Goal: Information Seeking & Learning: Learn about a topic

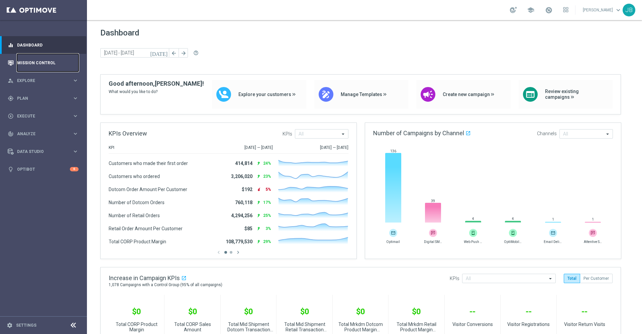
click at [56, 63] on link "Mission Control" at bounding box center [48, 63] width 62 height 18
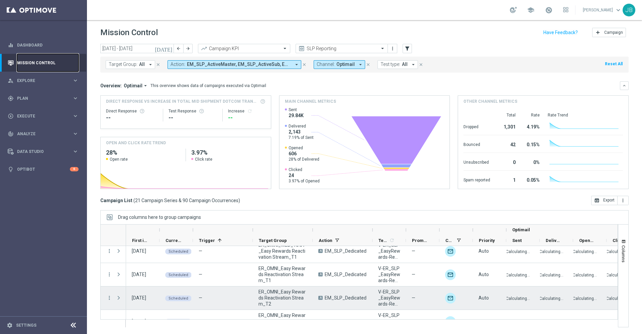
scroll to position [419, 0]
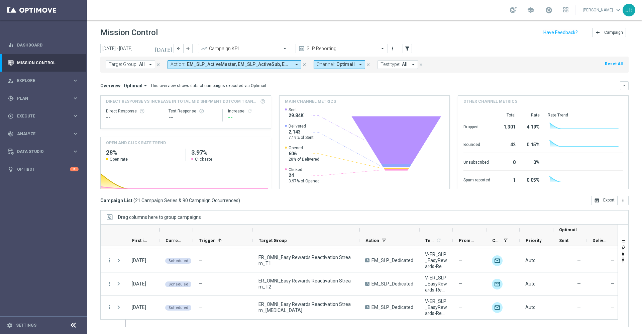
drag, startPoint x: 312, startPoint y: 228, endPoint x: 359, endPoint y: 234, distance: 47.9
click at [359, 234] on div at bounding box center [359, 230] width 3 height 11
drag, startPoint x: 361, startPoint y: 231, endPoint x: 390, endPoint y: 232, distance: 28.5
click at [390, 232] on div at bounding box center [390, 230] width 60 height 11
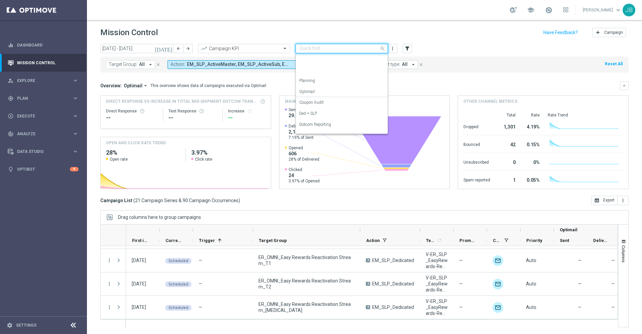
click at [329, 49] on input "text" at bounding box center [335, 49] width 72 height 6
click at [328, 75] on div "OMNI Reporting" at bounding box center [341, 72] width 85 height 11
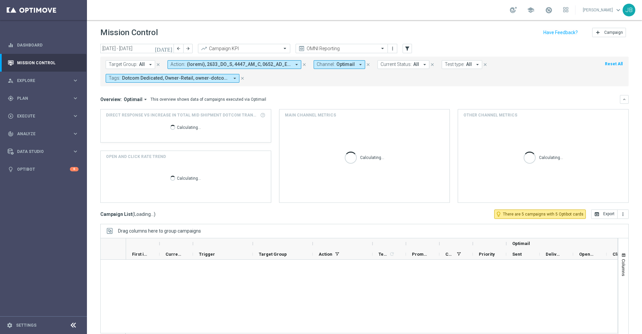
click at [170, 50] on icon "[DATE]" at bounding box center [164, 49] width 18 height 6
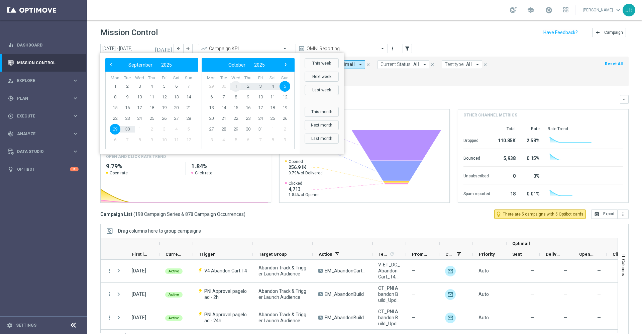
click at [236, 85] on span "1" at bounding box center [236, 86] width 11 height 11
click at [143, 86] on span "1" at bounding box center [139, 86] width 11 height 11
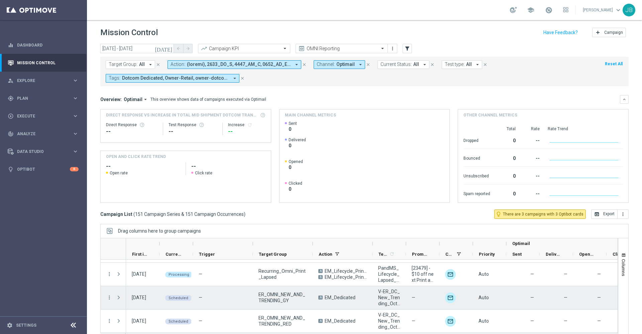
scroll to position [14, 0]
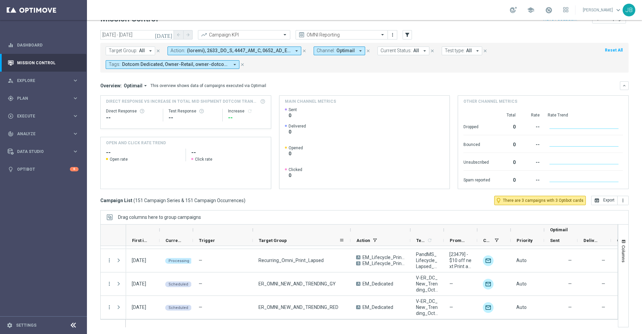
drag, startPoint x: 313, startPoint y: 230, endPoint x: 350, endPoint y: 235, distance: 38.1
click at [350, 235] on div "Optimail First in Range" at bounding box center [419, 235] width 587 height 21
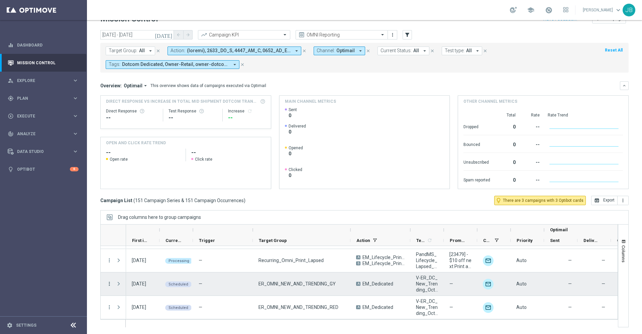
click at [106, 286] on icon "more_vert" at bounding box center [109, 284] width 6 height 6
click at [150, 215] on span "Campaign Details" at bounding box center [139, 213] width 34 height 5
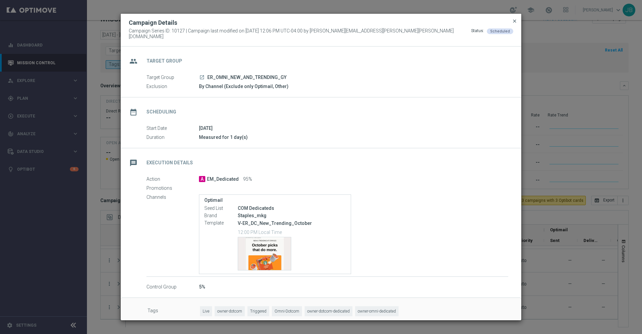
click at [515, 24] on span "close" at bounding box center [514, 20] width 5 height 5
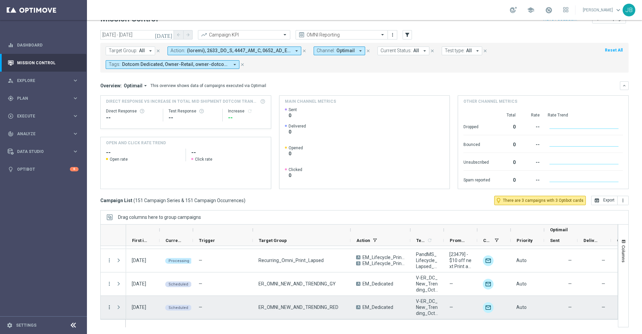
click at [110, 308] on icon "more_vert" at bounding box center [109, 307] width 6 height 6
click at [147, 241] on div "list Campaign Details" at bounding box center [149, 237] width 75 height 9
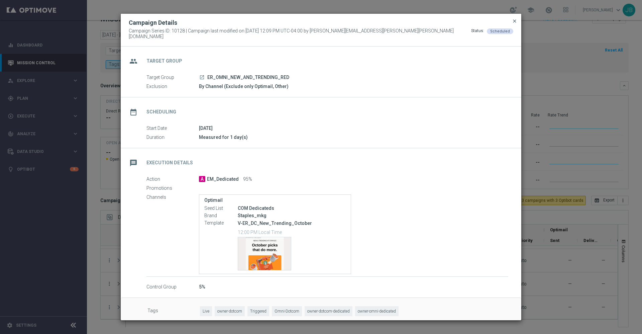
click at [514, 24] on span "close" at bounding box center [514, 20] width 5 height 5
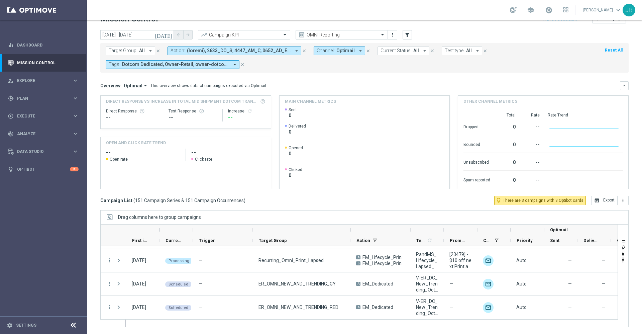
click at [170, 31] on button "[DATE]" at bounding box center [164, 35] width 20 height 10
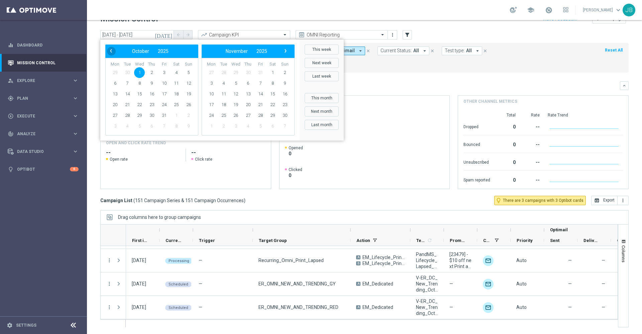
click at [109, 51] on span "‹" at bounding box center [111, 51] width 9 height 9
click at [115, 113] on span "29" at bounding box center [115, 115] width 11 height 11
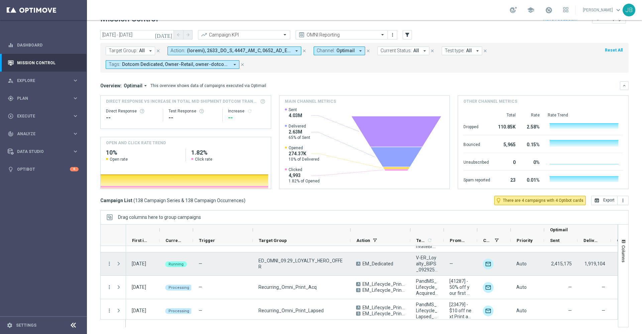
scroll to position [3155, 0]
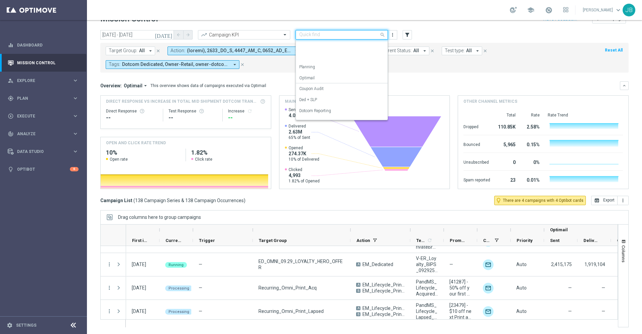
click at [345, 33] on input "text" at bounding box center [335, 35] width 72 height 6
click at [319, 103] on label "SLP Reporting" at bounding box center [311, 103] width 25 height 6
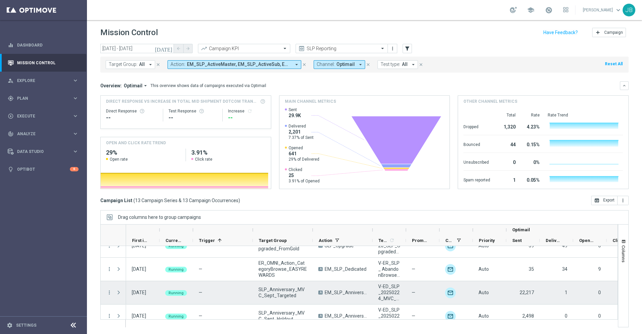
scroll to position [208, 0]
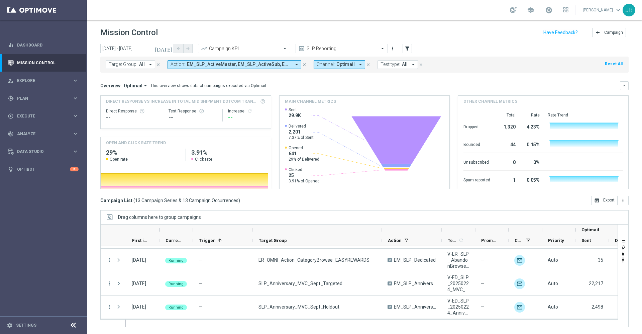
drag, startPoint x: 313, startPoint y: 230, endPoint x: 382, endPoint y: 231, distance: 69.3
click at [382, 231] on div at bounding box center [382, 230] width 3 height 11
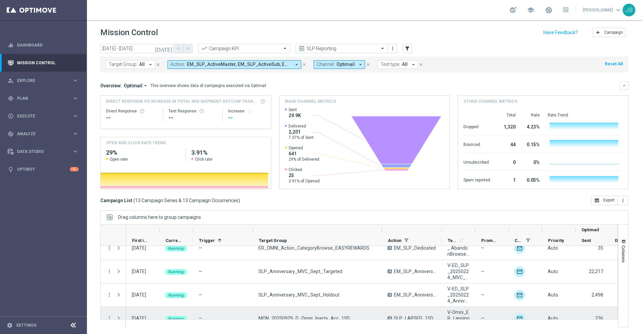
scroll to position [221, 0]
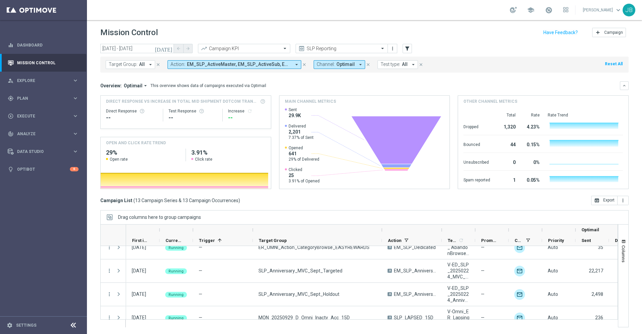
click at [168, 50] on icon "[DATE]" at bounding box center [164, 49] width 18 height 6
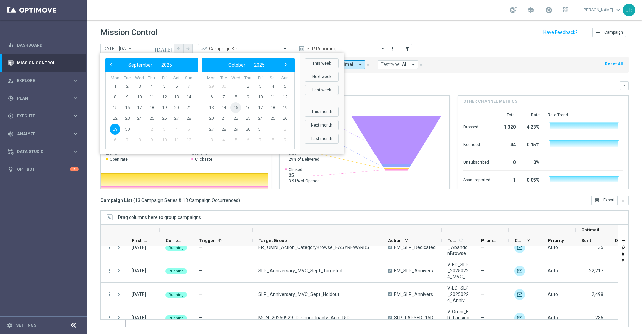
click at [237, 109] on span "15" at bounding box center [236, 107] width 11 height 11
click at [141, 106] on span "15" at bounding box center [139, 107] width 11 height 11
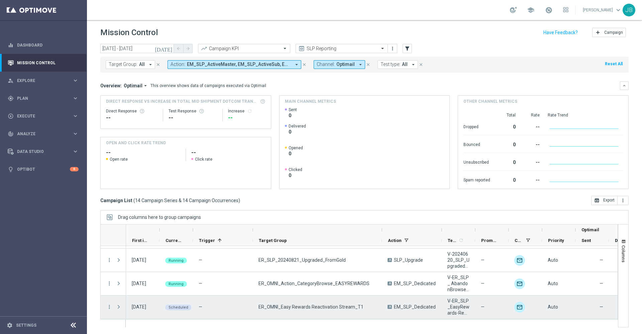
scroll to position [205, 0]
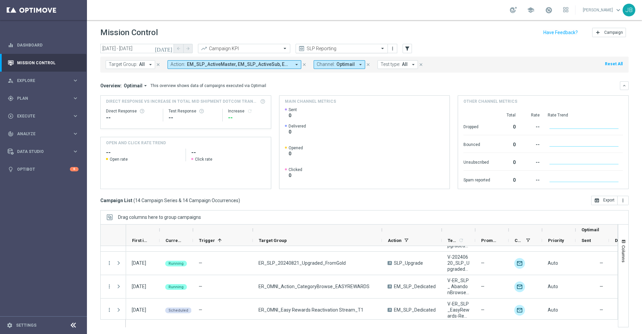
click at [333, 48] on input "text" at bounding box center [335, 49] width 72 height 6
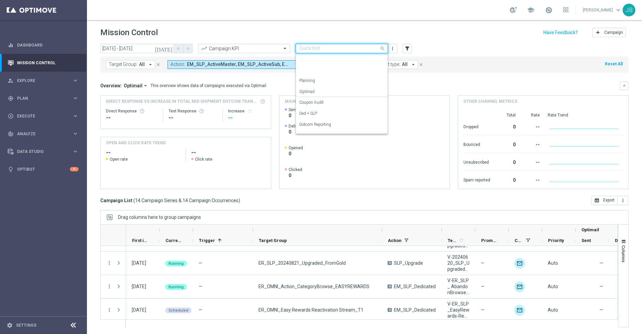
scroll to position [74, 0]
click at [331, 69] on div "OMNI Reporting" at bounding box center [341, 72] width 85 height 11
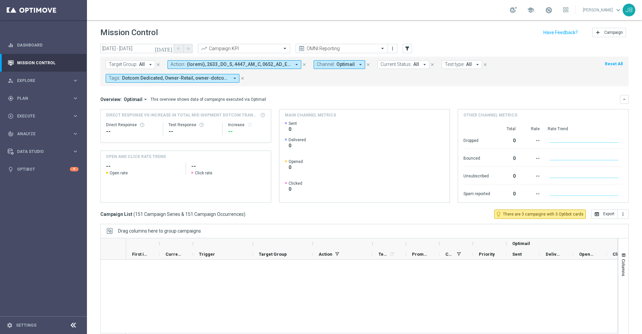
scroll to position [3463, 0]
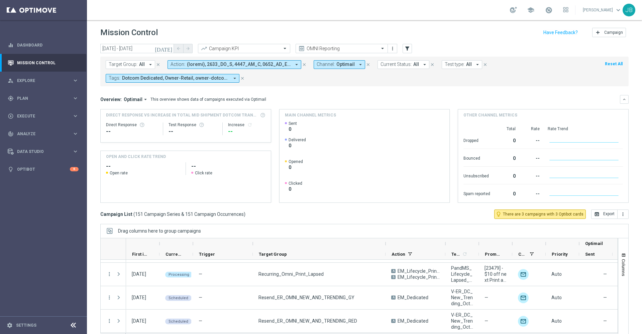
drag, startPoint x: 313, startPoint y: 244, endPoint x: 386, endPoint y: 247, distance: 73.0
click at [386, 247] on div at bounding box center [385, 243] width 3 height 11
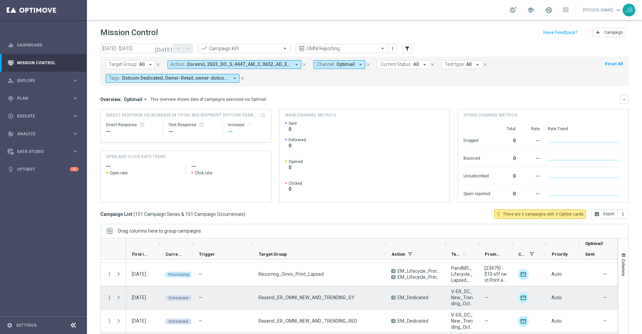
click at [110, 297] on icon "more_vert" at bounding box center [109, 297] width 6 height 6
click at [145, 228] on span "Campaign Details" at bounding box center [139, 227] width 34 height 5
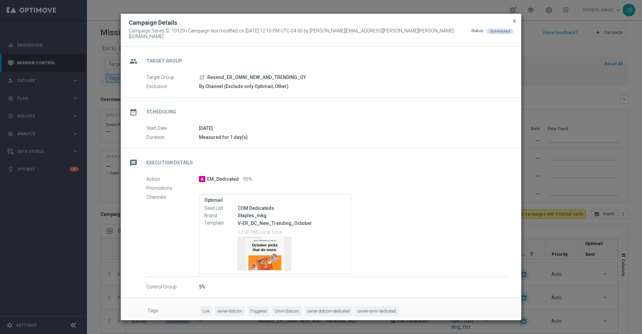
click at [517, 24] on span "close" at bounding box center [514, 20] width 5 height 5
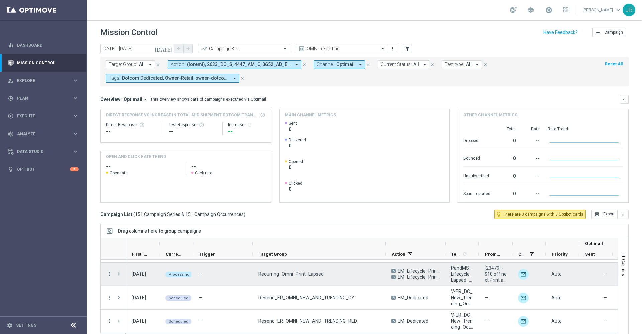
scroll to position [14, 0]
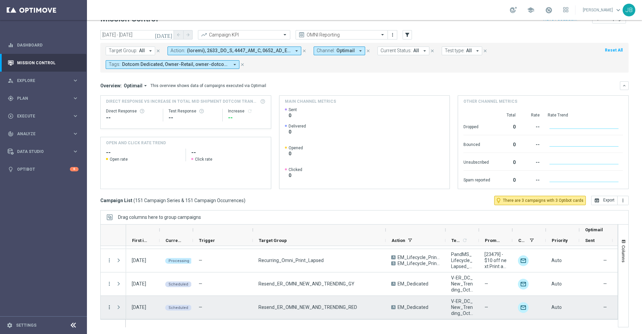
click at [109, 308] on icon "more_vert" at bounding box center [109, 307] width 6 height 6
click at [148, 237] on span "Campaign Details" at bounding box center [139, 237] width 34 height 5
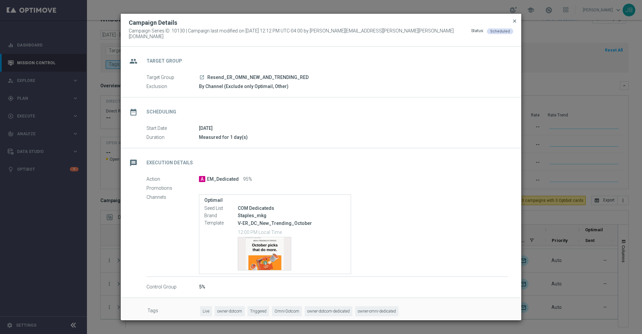
click at [516, 22] on span "close" at bounding box center [514, 20] width 5 height 5
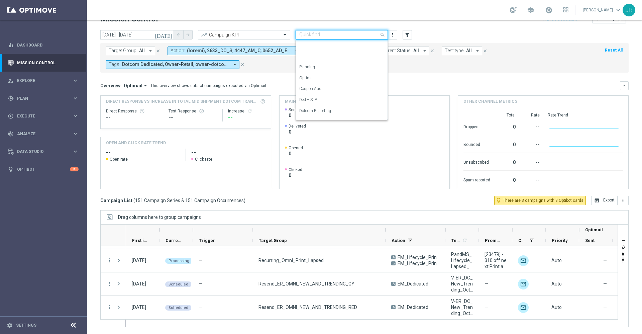
click at [349, 37] on input "text" at bounding box center [335, 35] width 72 height 6
click at [324, 102] on label "SLP Reporting" at bounding box center [311, 103] width 25 height 6
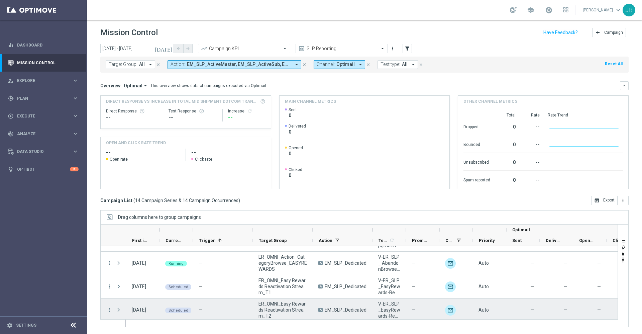
scroll to position [228, 0]
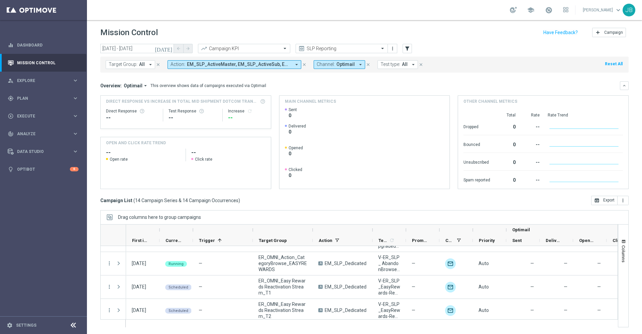
click at [169, 49] on icon "[DATE]" at bounding box center [164, 49] width 18 height 6
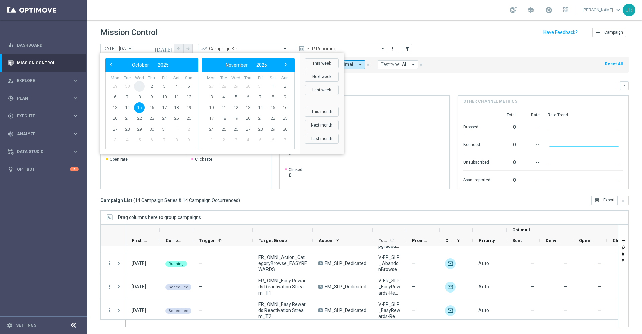
click at [137, 85] on span "1" at bounding box center [139, 86] width 11 height 11
click at [155, 89] on span "2" at bounding box center [152, 86] width 11 height 11
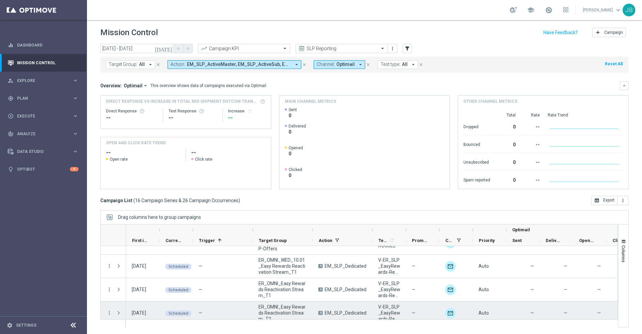
scroll to position [271, 0]
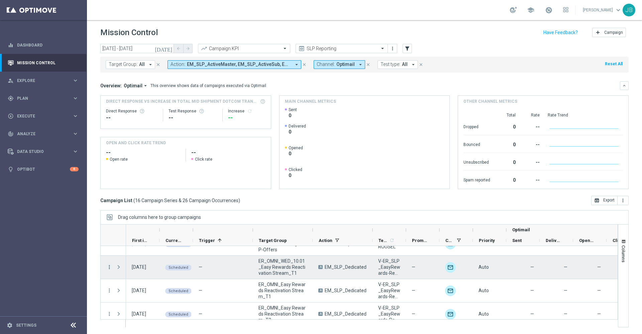
click at [108, 266] on icon "more_vert" at bounding box center [109, 267] width 6 height 6
click at [153, 197] on span "Campaign Details" at bounding box center [139, 197] width 34 height 5
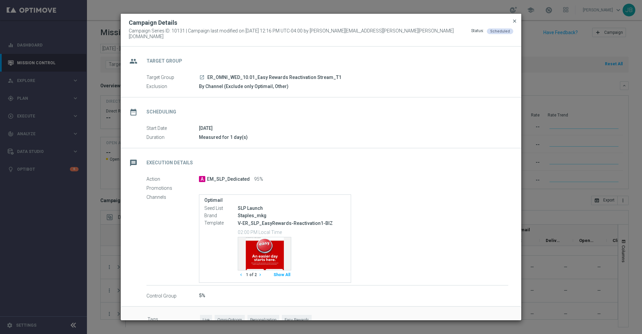
click at [513, 24] on span "close" at bounding box center [514, 20] width 5 height 5
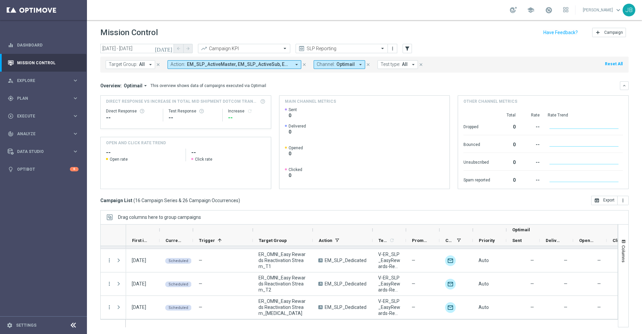
scroll to position [261, 0]
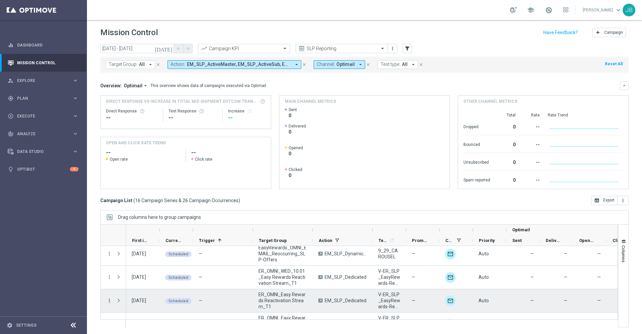
click at [108, 301] on icon "more_vert" at bounding box center [109, 300] width 6 height 6
click at [157, 229] on div "Campaign Details" at bounding box center [153, 230] width 62 height 5
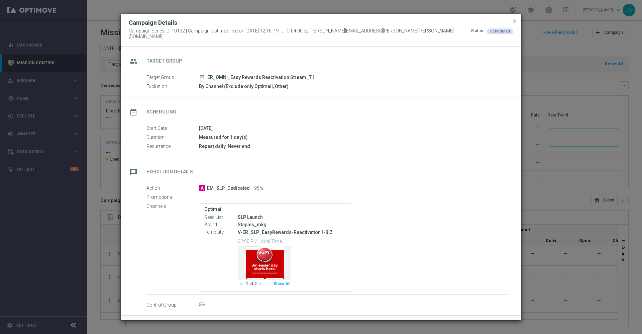
click at [582, 149] on modal-container "Campaign Details Campaign Series ID: 10132 | Campaign last modified on 29 Sep 2…" at bounding box center [321, 167] width 642 height 334
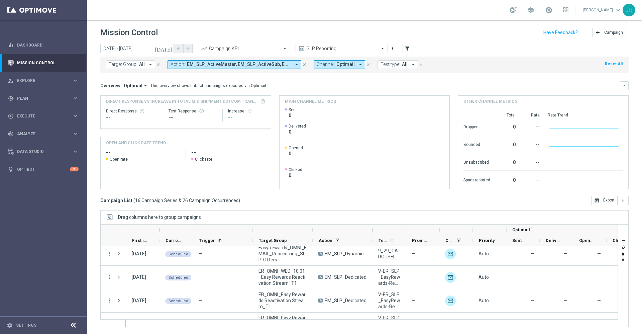
scroll to position [301, 0]
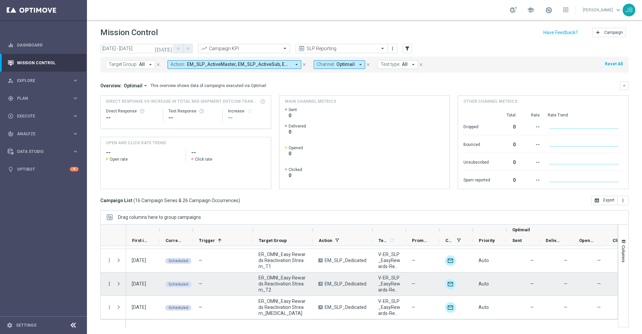
click at [109, 285] on icon "more_vert" at bounding box center [109, 284] width 6 height 6
click at [140, 215] on span "Campaign Details" at bounding box center [139, 213] width 34 height 5
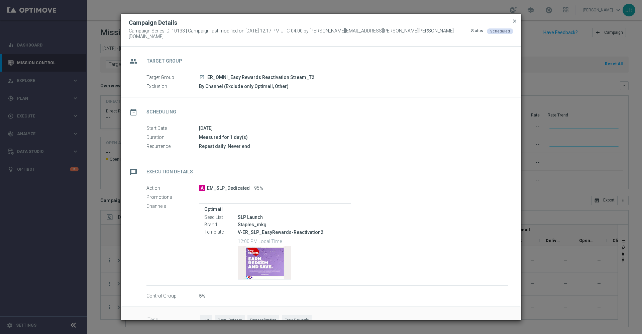
click at [514, 23] on span "close" at bounding box center [514, 20] width 5 height 5
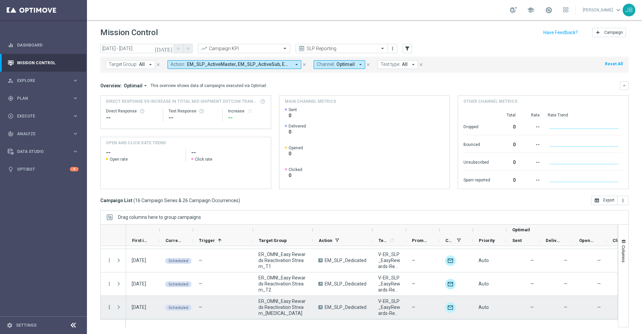
click at [110, 309] on icon "more_vert" at bounding box center [109, 307] width 6 height 6
click at [135, 240] on div "list Campaign Details" at bounding box center [149, 237] width 75 height 9
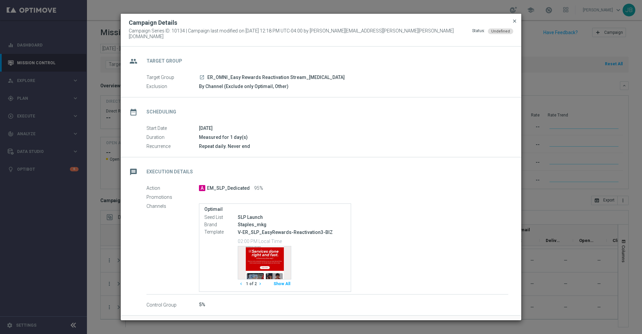
click at [517, 24] on span "close" at bounding box center [514, 20] width 5 height 5
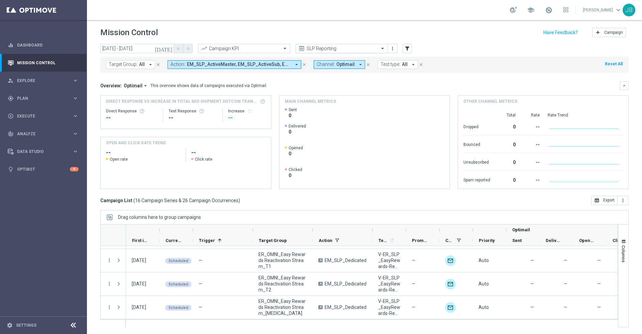
click at [367, 48] on input "text" at bounding box center [335, 49] width 72 height 6
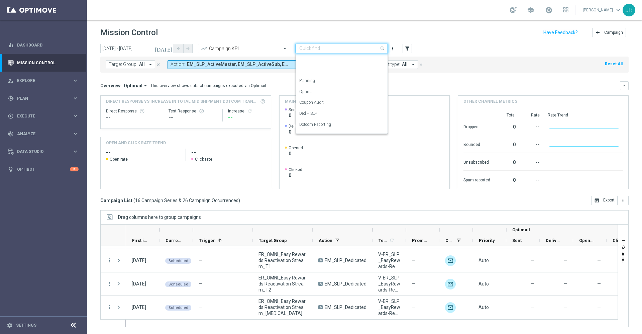
scroll to position [74, 0]
click at [338, 74] on div "OMNI Reporting" at bounding box center [341, 72] width 85 height 11
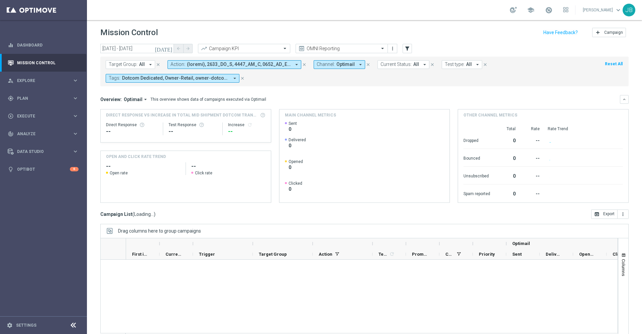
scroll to position [0, 0]
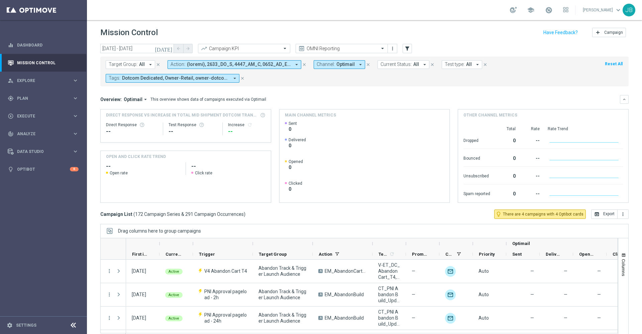
click at [169, 50] on icon "[DATE]" at bounding box center [164, 49] width 18 height 6
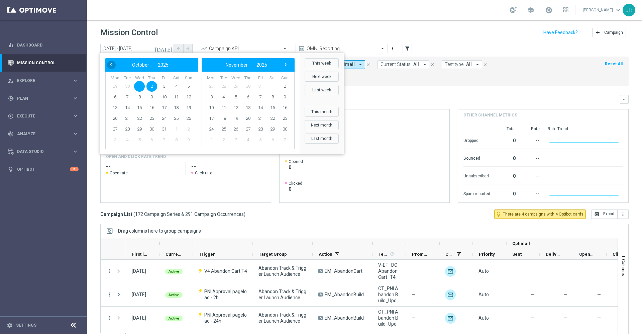
click at [111, 66] on span "‹" at bounding box center [111, 64] width 9 height 9
click at [187, 96] on span "14" at bounding box center [188, 97] width 11 height 11
click at [175, 108] on span "20" at bounding box center [176, 107] width 11 height 11
type input "[DATE] - [DATE]"
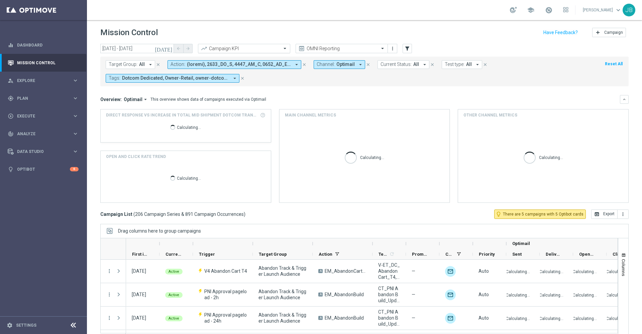
click at [257, 48] on input "text" at bounding box center [238, 49] width 72 height 6
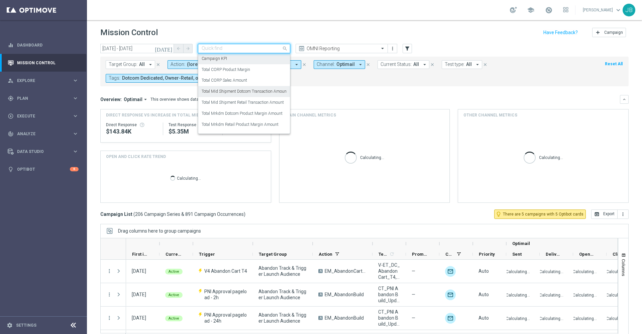
click at [244, 94] on label "Total Mid Shipment Dotcom Transaction Amount" at bounding box center [245, 92] width 86 height 6
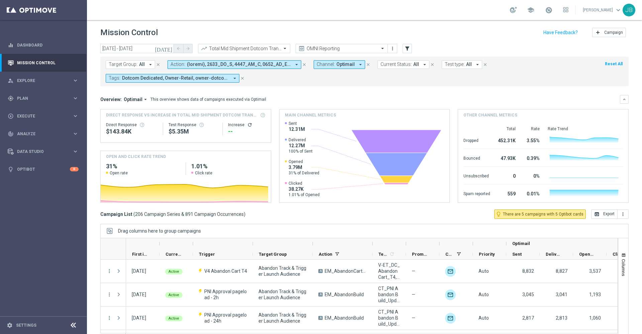
click at [247, 125] on icon "refresh" at bounding box center [249, 124] width 5 height 5
click at [592, 217] on button "open_in_browser Export" at bounding box center [605, 213] width 26 height 9
click at [272, 49] on input "text" at bounding box center [238, 49] width 72 height 6
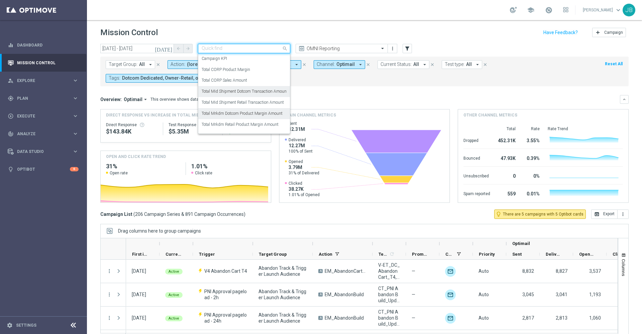
click at [260, 115] on label "Total Mrkdm Dotcom Product Margin Amount" at bounding box center [242, 114] width 81 height 6
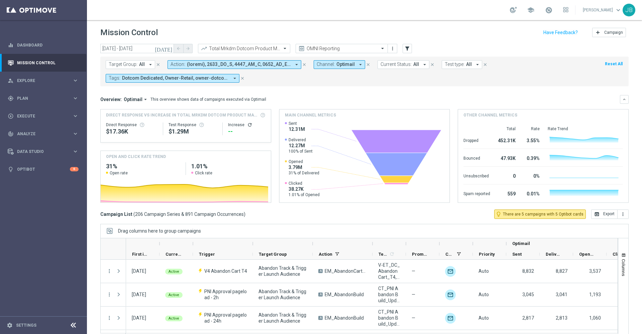
click at [247, 126] on icon "refresh" at bounding box center [249, 124] width 5 height 5
click at [597, 215] on button "open_in_browser Export" at bounding box center [605, 213] width 26 height 9
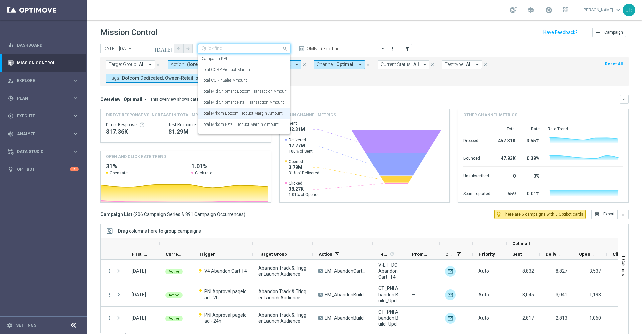
click at [251, 49] on input "text" at bounding box center [238, 49] width 72 height 6
click at [250, 104] on label "Total Mid Shipment Retail Transaction Amount" at bounding box center [243, 103] width 82 height 6
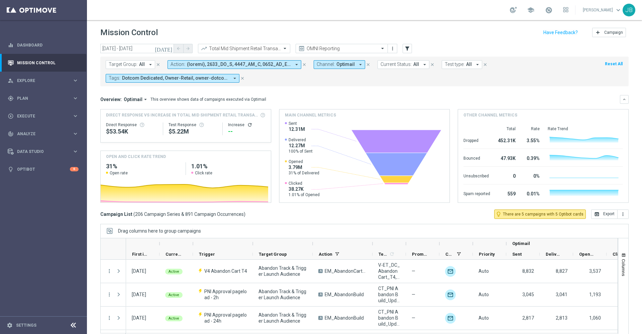
click at [248, 125] on icon "refresh" at bounding box center [249, 124] width 5 height 5
click at [597, 216] on button "open_in_browser Export" at bounding box center [605, 213] width 26 height 9
click at [266, 51] on input "text" at bounding box center [238, 49] width 72 height 6
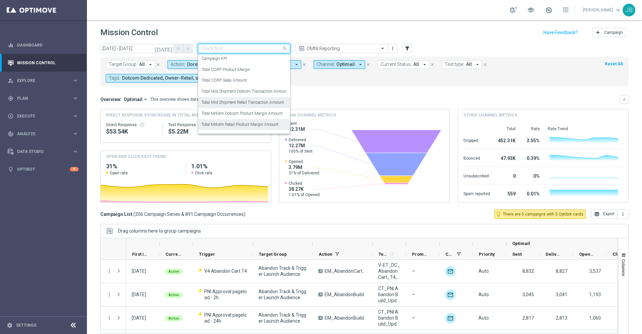
click at [257, 123] on label "Total Mrkdm Retail Product Margin Amount" at bounding box center [240, 125] width 77 height 6
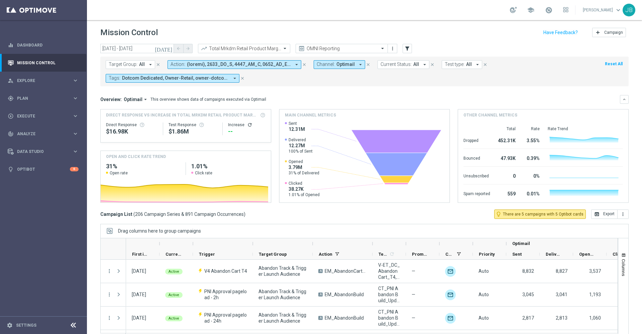
click at [248, 127] on div "--" at bounding box center [246, 131] width 37 height 8
click at [248, 126] on icon "refresh" at bounding box center [249, 124] width 5 height 5
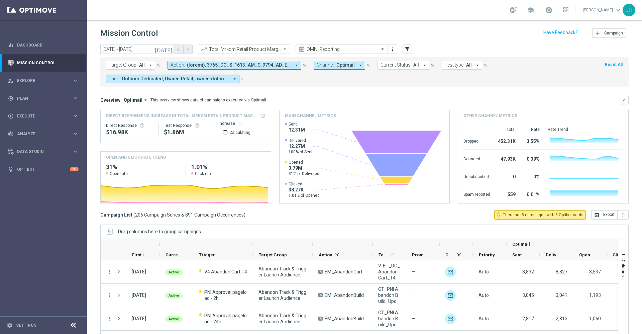
scroll to position [1, 0]
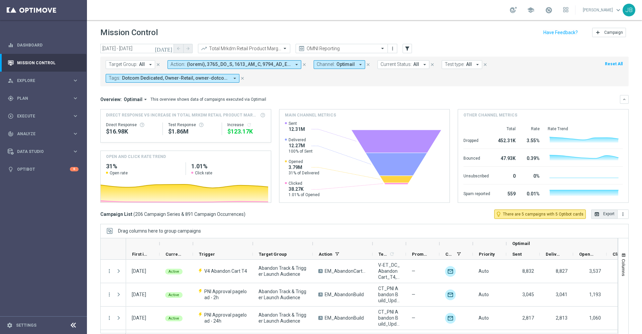
click at [601, 213] on button "open_in_browser Export" at bounding box center [605, 213] width 26 height 9
click at [256, 51] on input "text" at bounding box center [238, 49] width 72 height 6
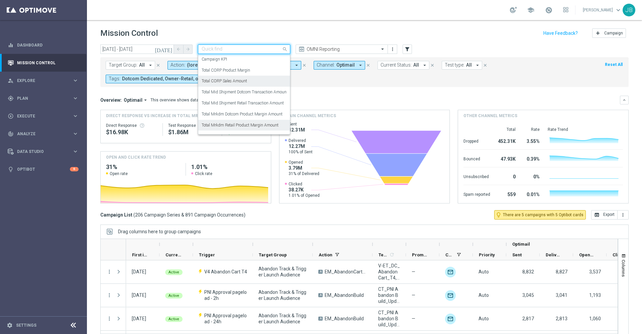
scroll to position [1, 0]
click at [254, 82] on div "Total CORP Sales Amount" at bounding box center [244, 80] width 85 height 11
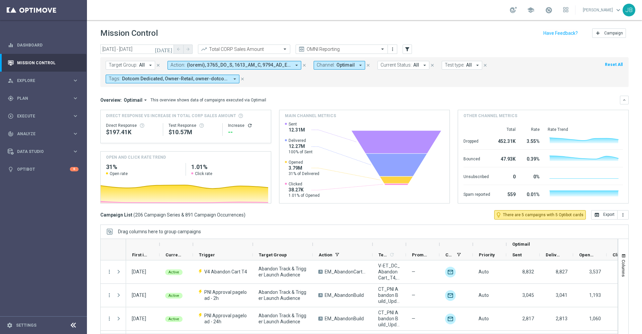
click at [247, 125] on icon "refresh" at bounding box center [249, 125] width 5 height 5
click at [595, 214] on icon "open_in_browser" at bounding box center [597, 214] width 5 height 5
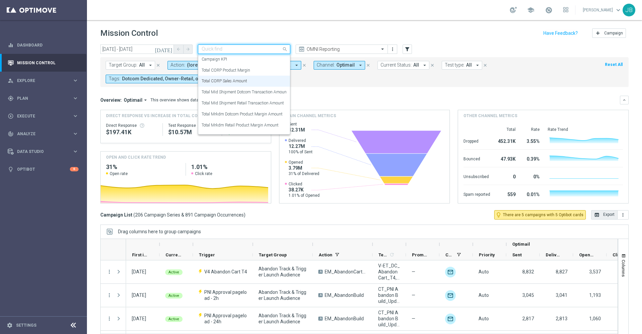
click at [257, 47] on input "text" at bounding box center [238, 50] width 72 height 6
click at [240, 69] on label "Total CORP Product Margin" at bounding box center [226, 71] width 49 height 6
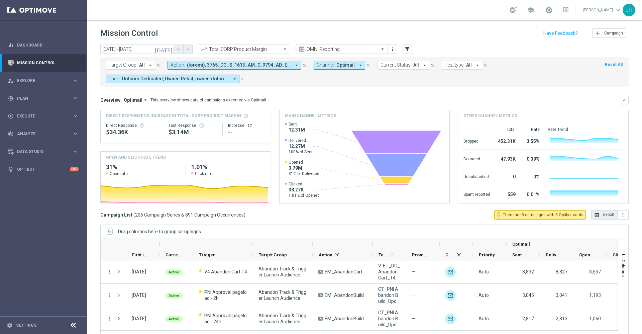
click at [247, 125] on icon "refresh" at bounding box center [249, 125] width 5 height 5
click at [597, 213] on button "open_in_browser Export" at bounding box center [605, 214] width 26 height 9
click at [47, 131] on div "track_changes Analyze" at bounding box center [40, 134] width 65 height 6
click at [36, 198] on span "BI Studio" at bounding box center [42, 198] width 48 height 4
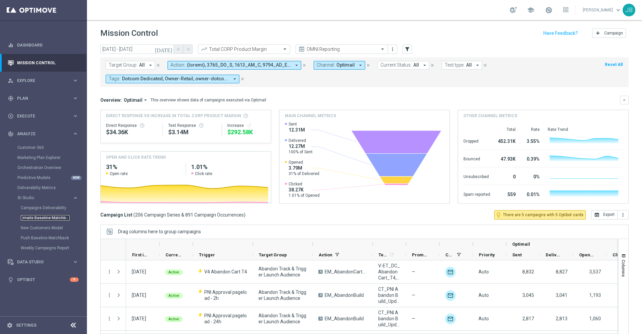
click at [39, 217] on link "Emails Baseline Matchback" at bounding box center [45, 217] width 49 height 5
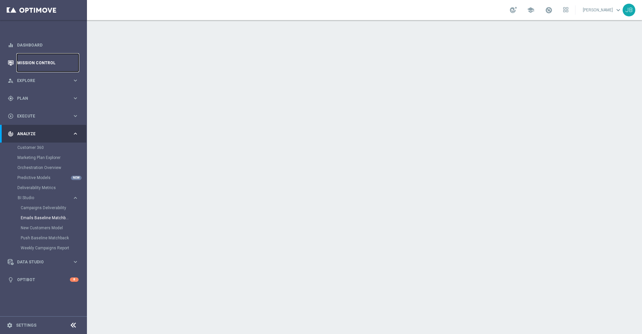
click at [63, 56] on link "Mission Control" at bounding box center [48, 63] width 62 height 18
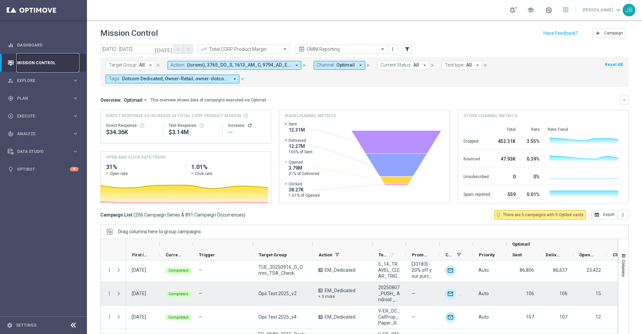
scroll to position [4640, 0]
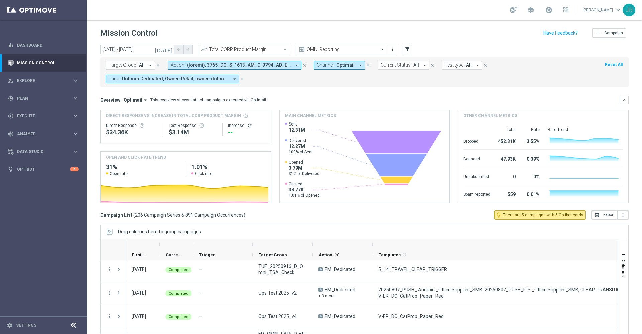
drag, startPoint x: 407, startPoint y: 244, endPoint x: 631, endPoint y: 282, distance: 227.5
click at [631, 282] on div "[DATE] [DATE] - [DATE] arrow_back arrow_forward Total CORP Product Margin trend…" at bounding box center [364, 186] width 555 height 283
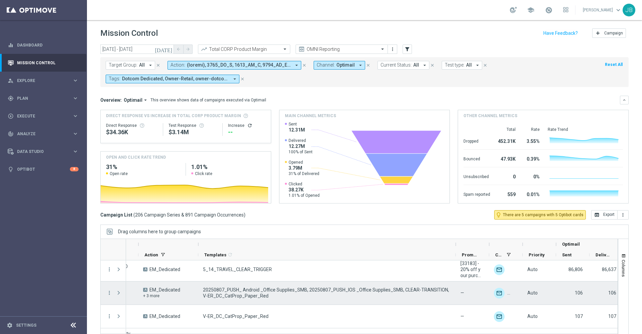
scroll to position [0, 174]
